Goal: Task Accomplishment & Management: Manage account settings

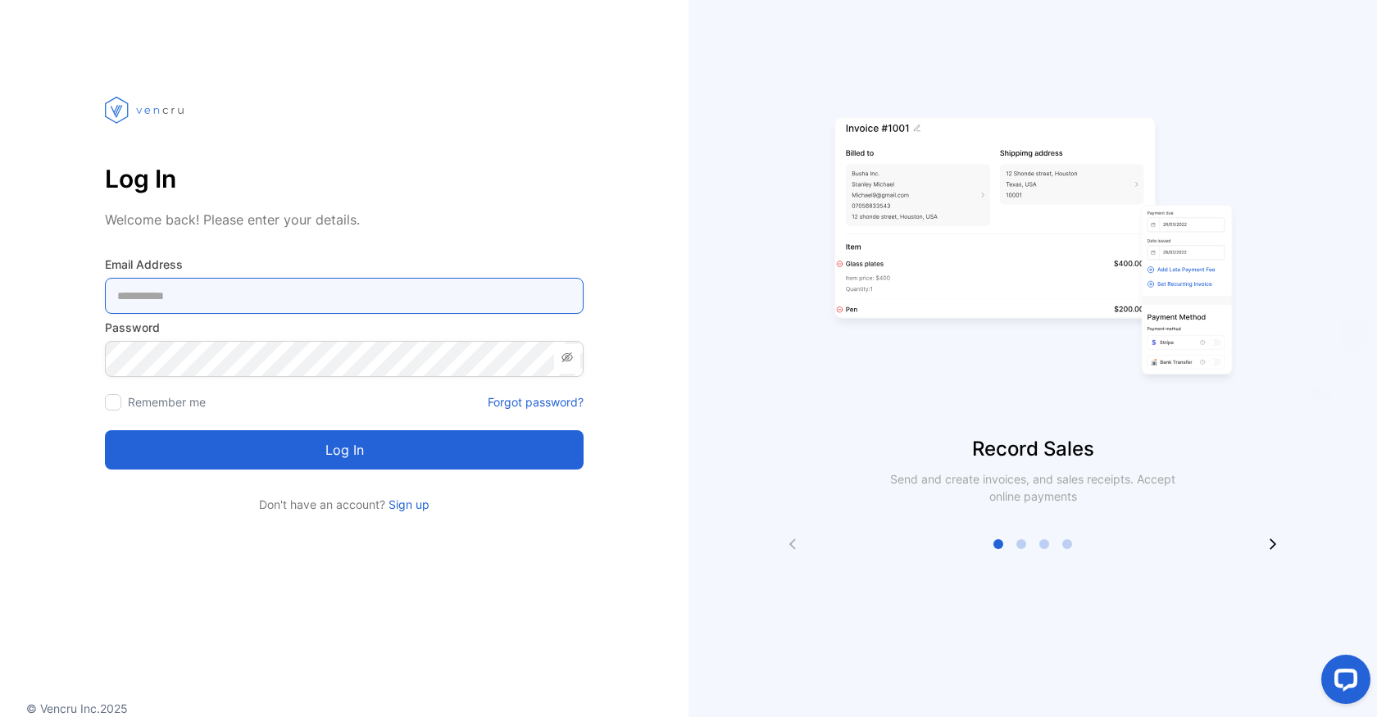
type Address-inputemail "**********"
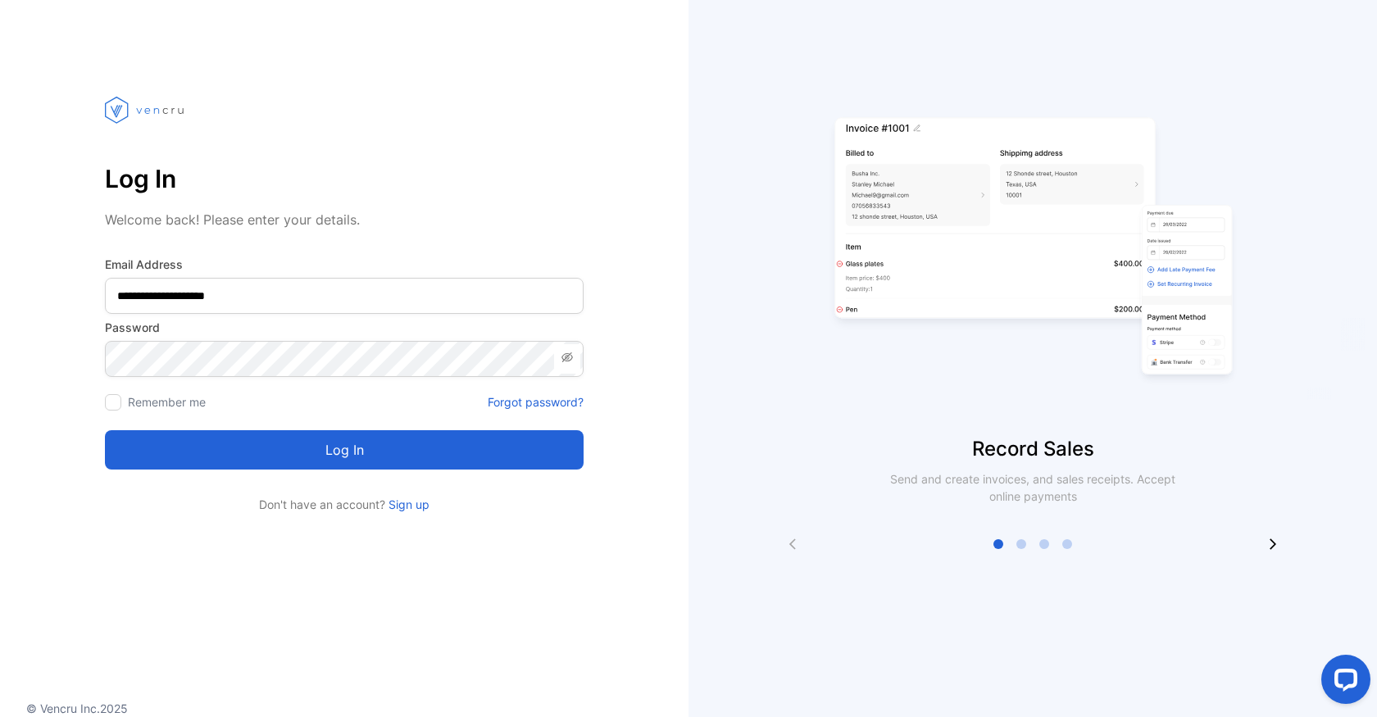
click at [466, 453] on button "Log in" at bounding box center [344, 449] width 479 height 39
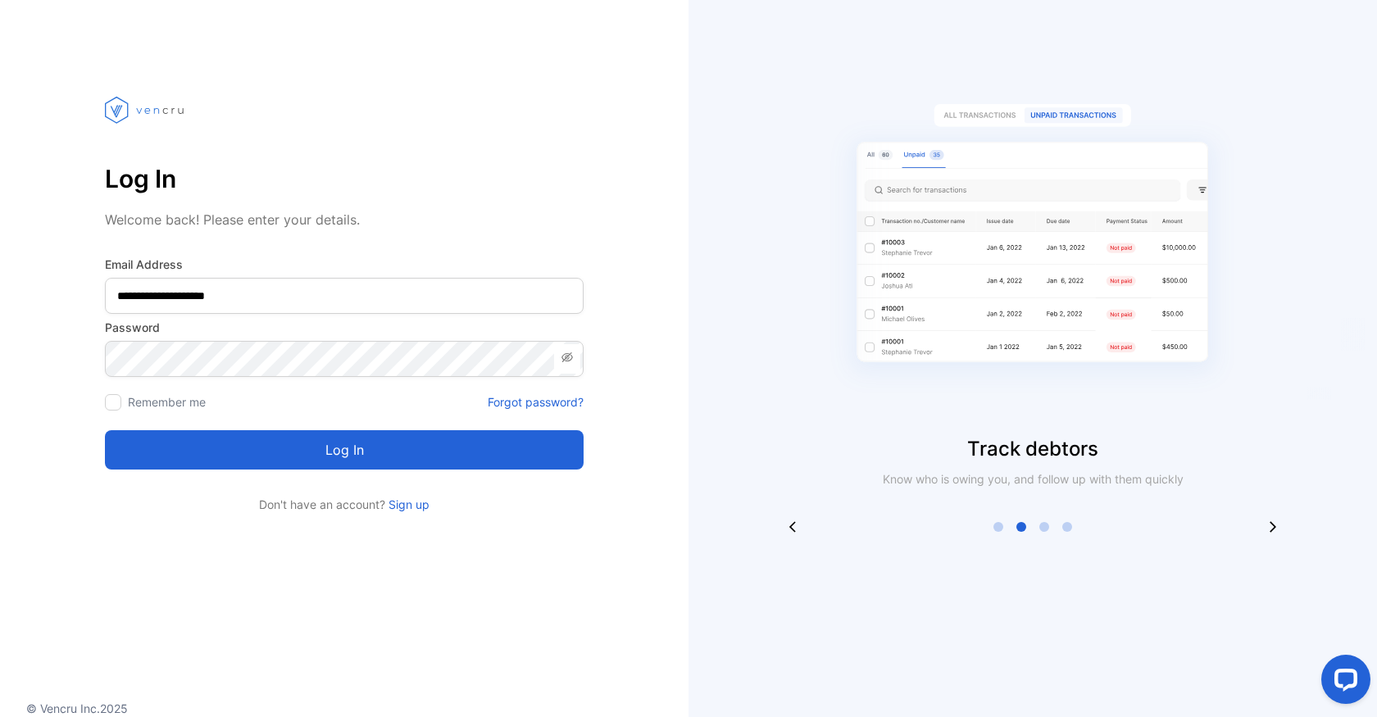
click at [466, 453] on button "Log in" at bounding box center [344, 449] width 479 height 39
